Goal: Task Accomplishment & Management: Use online tool/utility

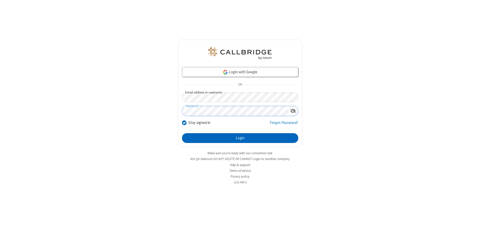
click at [240, 138] on button "Login" at bounding box center [240, 138] width 116 height 10
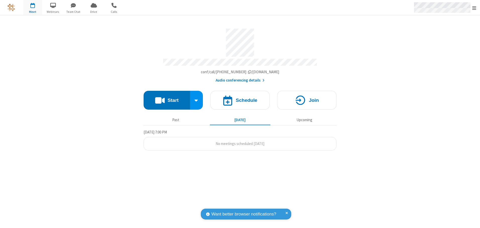
click at [474, 8] on span "Open menu" at bounding box center [474, 8] width 4 height 5
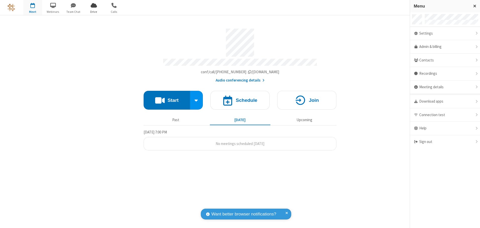
click at [94, 12] on span "Drive" at bounding box center [93, 12] width 19 height 5
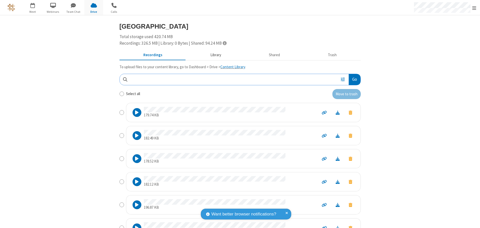
click at [213, 55] on button "Library" at bounding box center [215, 55] width 59 height 10
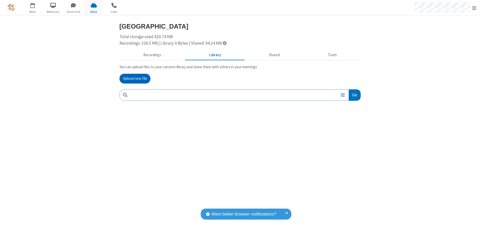
click at [135, 79] on button "Upload new file" at bounding box center [134, 79] width 31 height 10
